Goal: Task Accomplishment & Management: Manage account settings

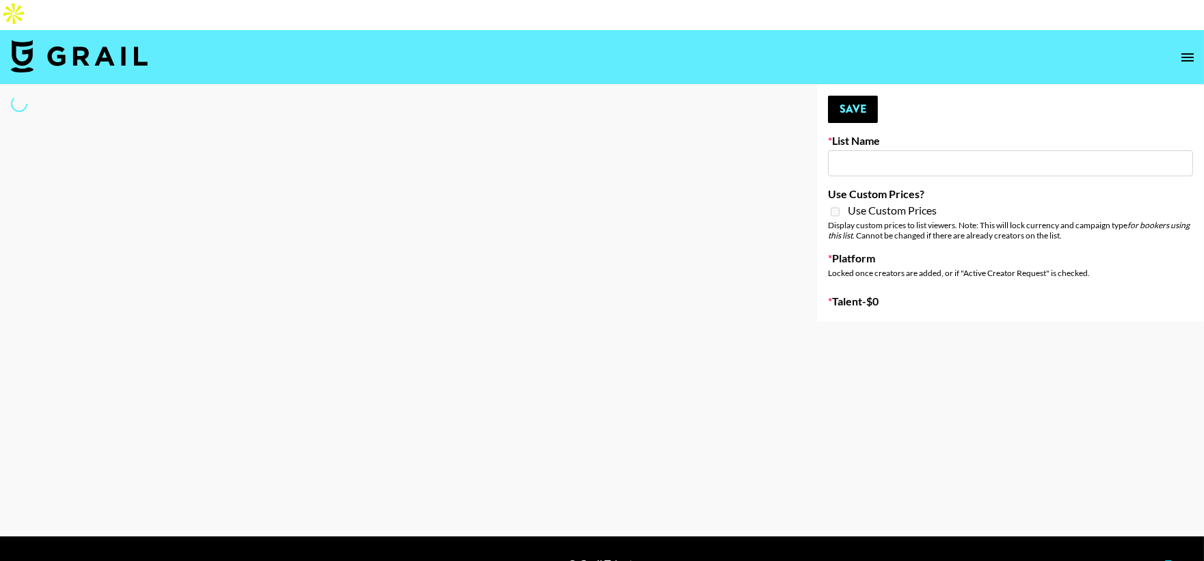
select select "Song"
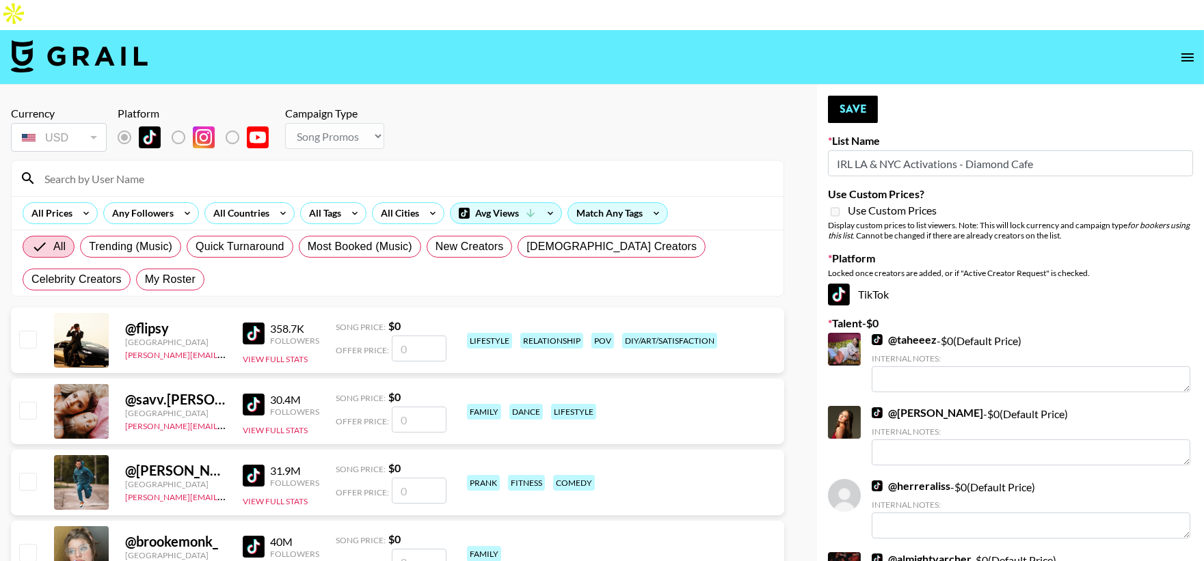
type input "IRL LA & NYC Activations - Diamond Cafe"
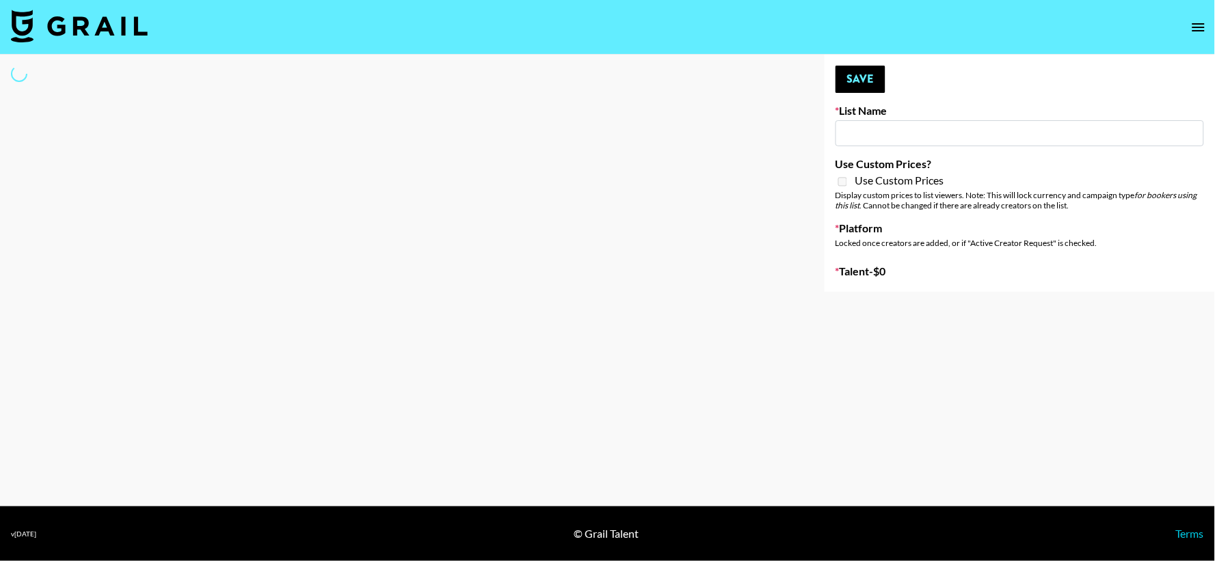
select select "Song"
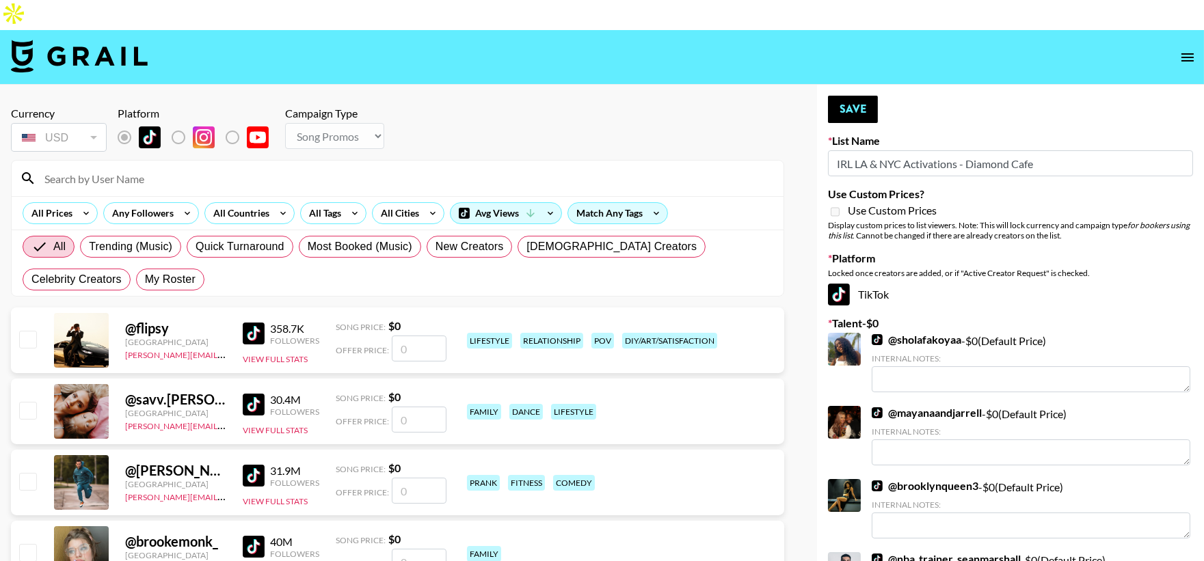
type input "IRL LA & NYC Activations - Diamond Cafe"
click at [136, 269] on label "My Roster" at bounding box center [170, 280] width 68 height 22
click at [145, 280] on input "My Roster" at bounding box center [145, 280] width 0 height 0
radio input "true"
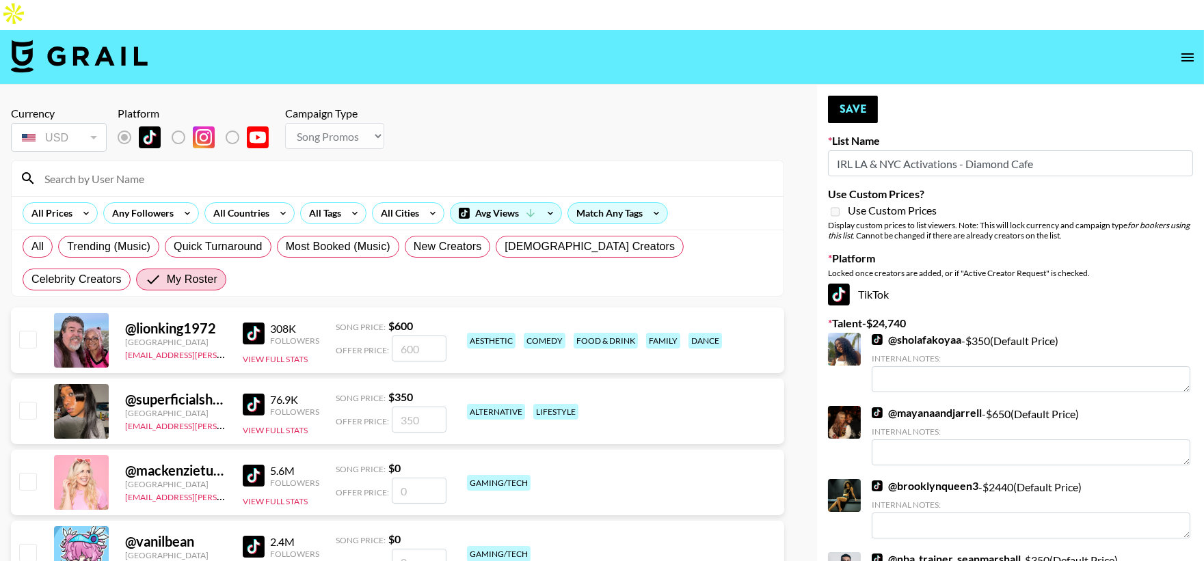
click at [21, 331] on input "checkbox" at bounding box center [27, 339] width 16 height 16
checkbox input "true"
type input "600"
click at [849, 96] on button "Save" at bounding box center [853, 109] width 50 height 27
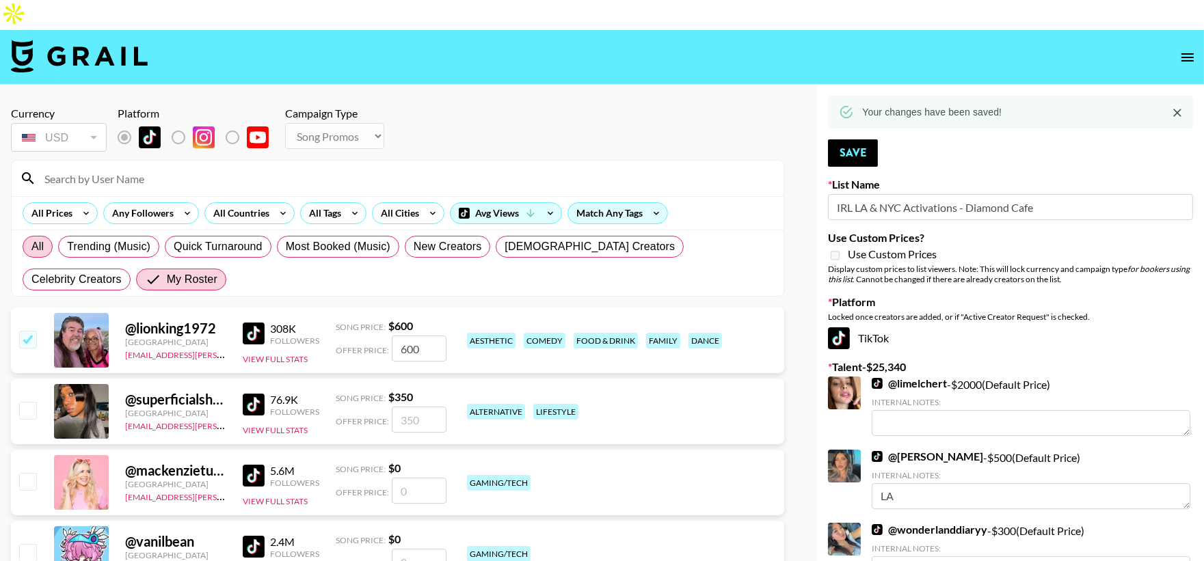
click at [41, 236] on label "All" at bounding box center [38, 247] width 30 height 22
click at [31, 247] on input "All" at bounding box center [31, 247] width 0 height 0
radio input "true"
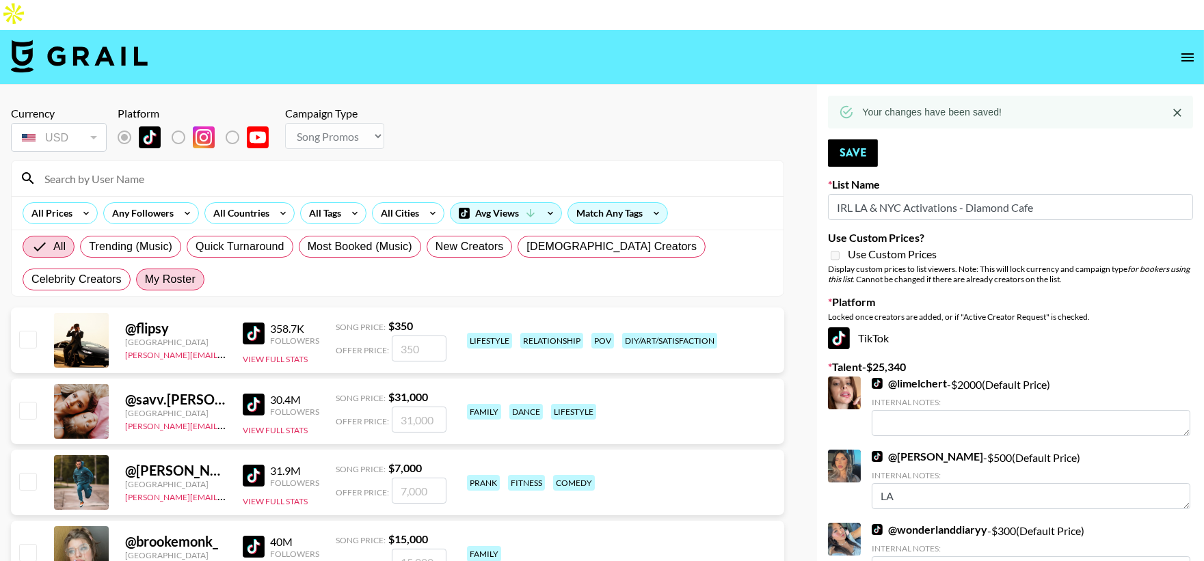
click at [145, 271] on span "My Roster" at bounding box center [170, 279] width 51 height 16
click at [145, 280] on input "My Roster" at bounding box center [145, 280] width 0 height 0
radio input "true"
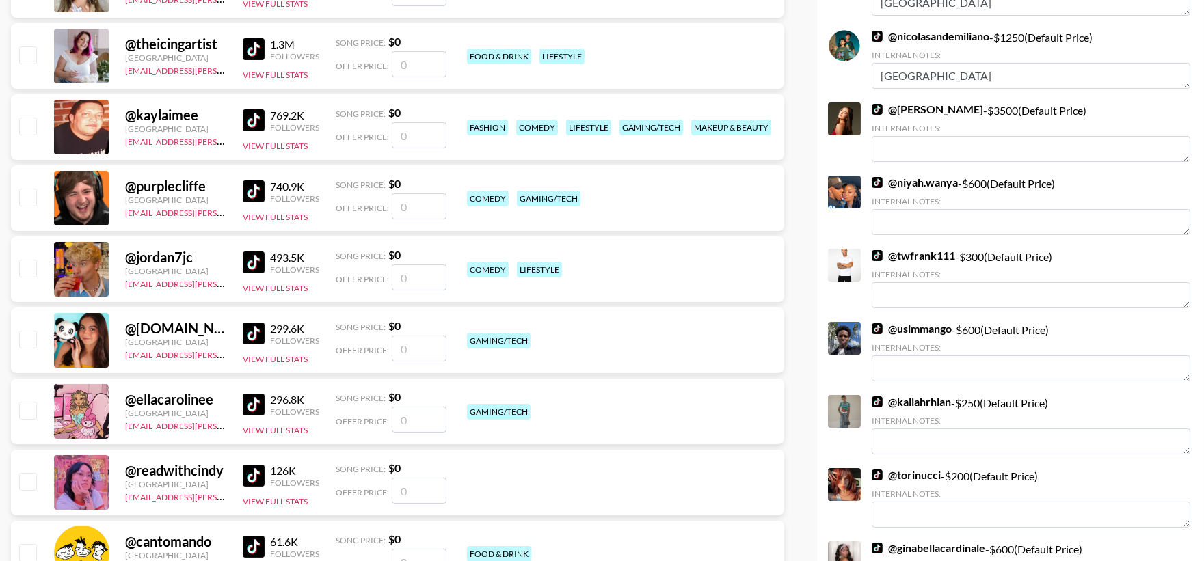
scroll to position [673, 0]
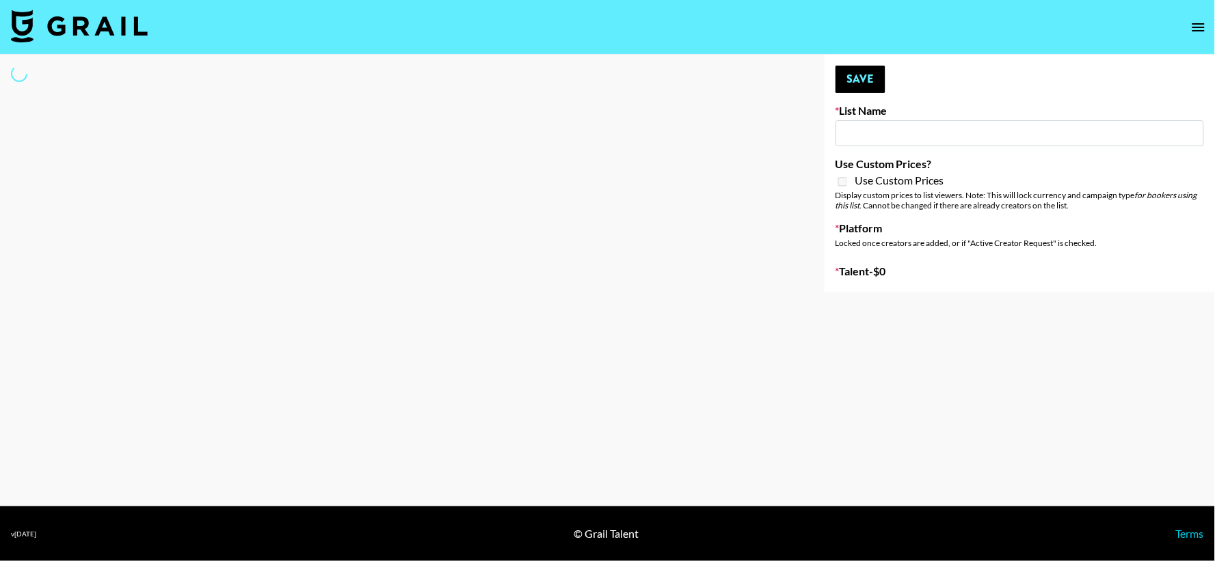
type input "IRL LA & NYC Activations - Diamond Cafe"
select select "Song"
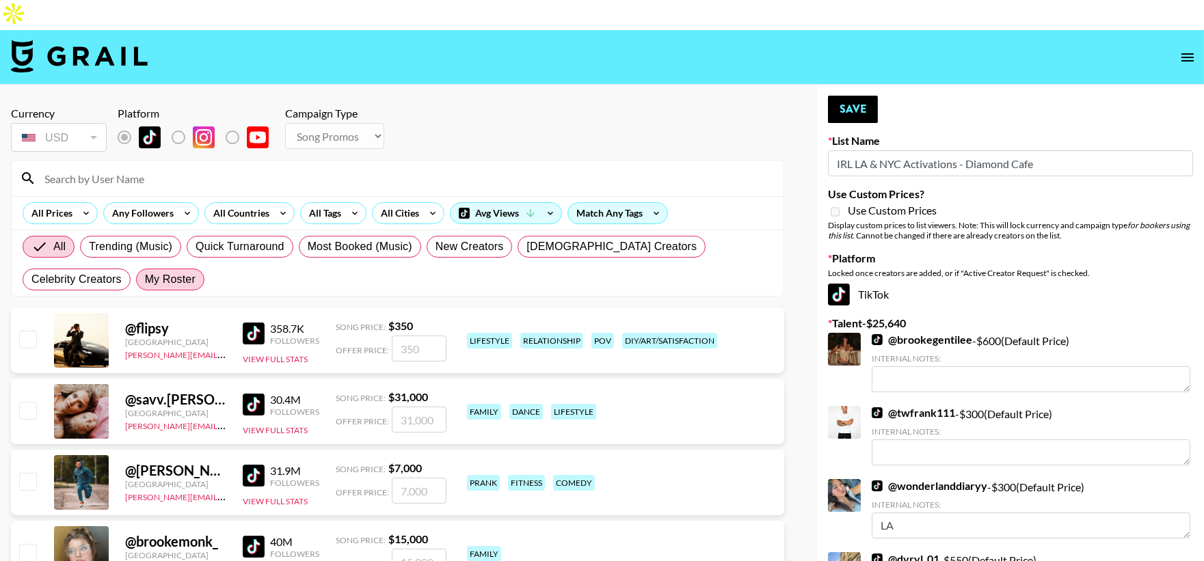
click at [145, 271] on span "My Roster" at bounding box center [170, 279] width 51 height 16
click at [145, 280] on input "My Roster" at bounding box center [145, 280] width 0 height 0
radio input "true"
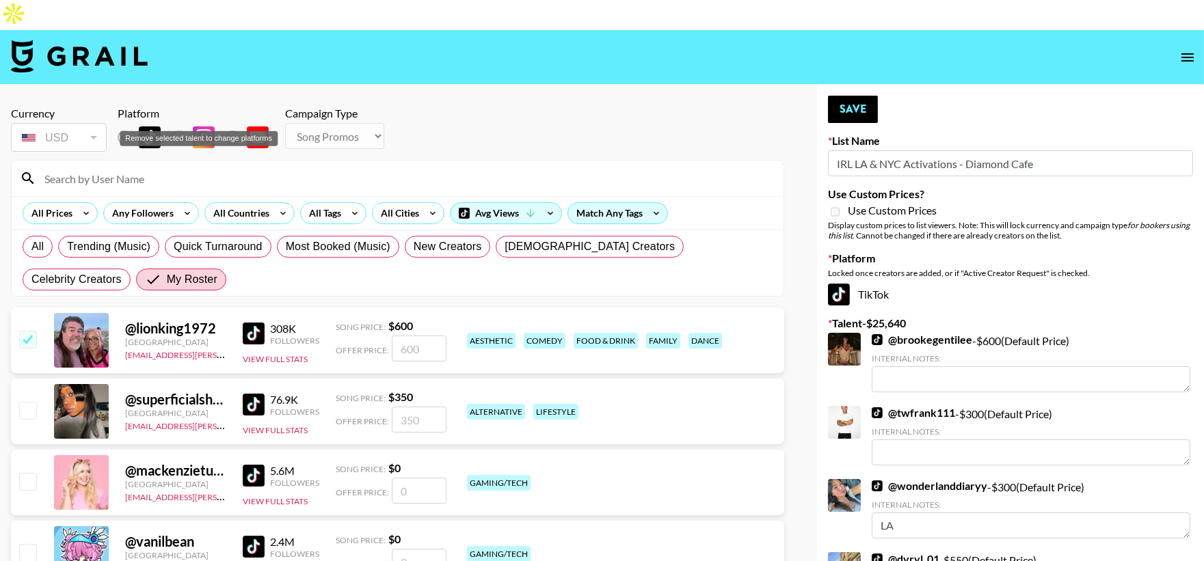
click at [174, 123] on label "Remove selected talent to change platforms" at bounding box center [189, 137] width 51 height 29
click at [227, 123] on label "Remove selected talent to change platforms" at bounding box center [243, 137] width 51 height 29
click at [231, 123] on label "Remove selected talent to change platforms" at bounding box center [243, 137] width 51 height 29
